Goal: Task Accomplishment & Management: Use online tool/utility

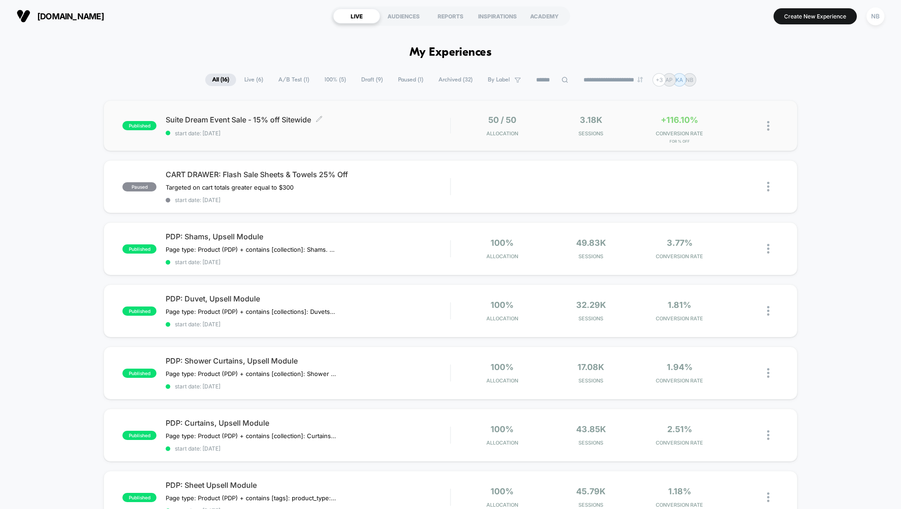
click at [284, 118] on span "Suite Dream Event Sale - 15% off Sitewide Click to edit experience details" at bounding box center [308, 119] width 284 height 9
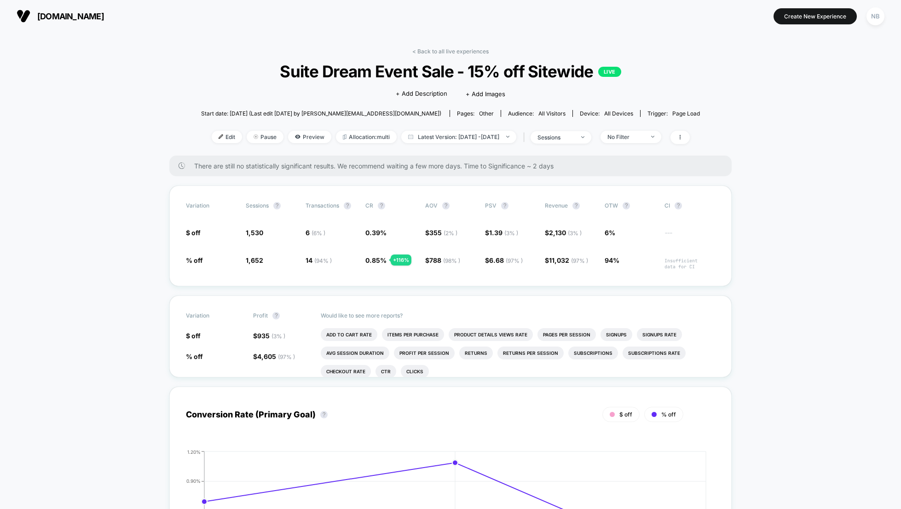
click at [418, 52] on link "< Back to all live experiences" at bounding box center [450, 51] width 76 height 7
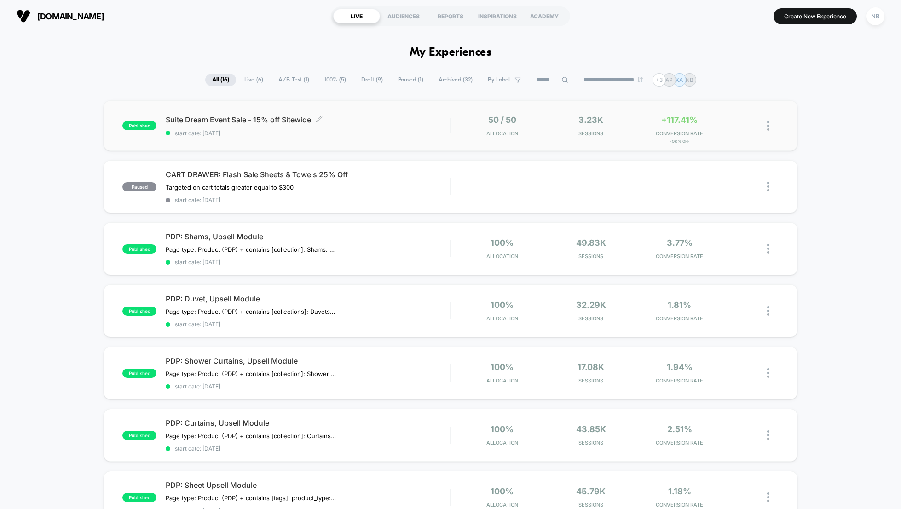
click at [370, 124] on span "Suite Dream Event Sale - 15% off Sitewide Click to edit experience details" at bounding box center [308, 119] width 284 height 9
